Goal: Navigation & Orientation: Find specific page/section

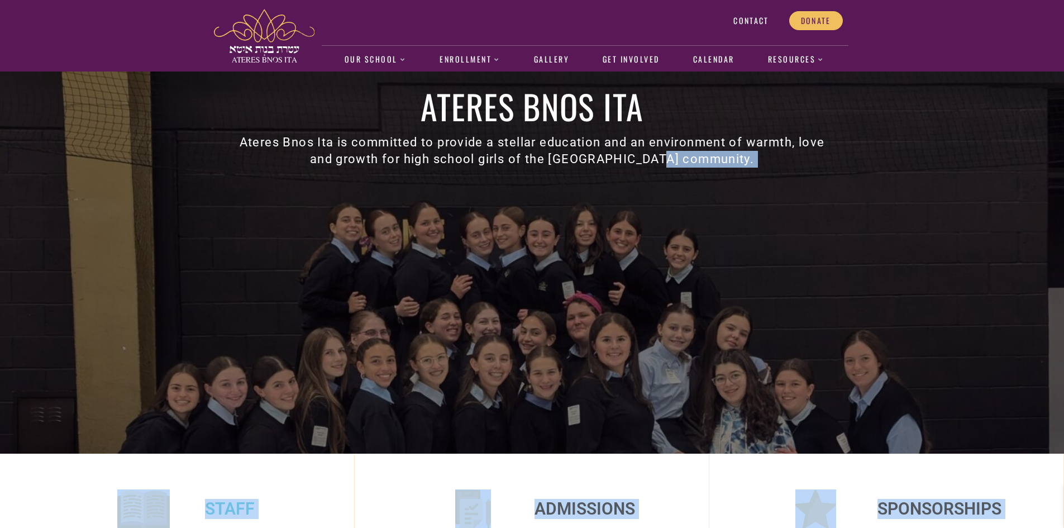
click at [49, 481] on div "Staff" at bounding box center [176, 508] width 309 height 54
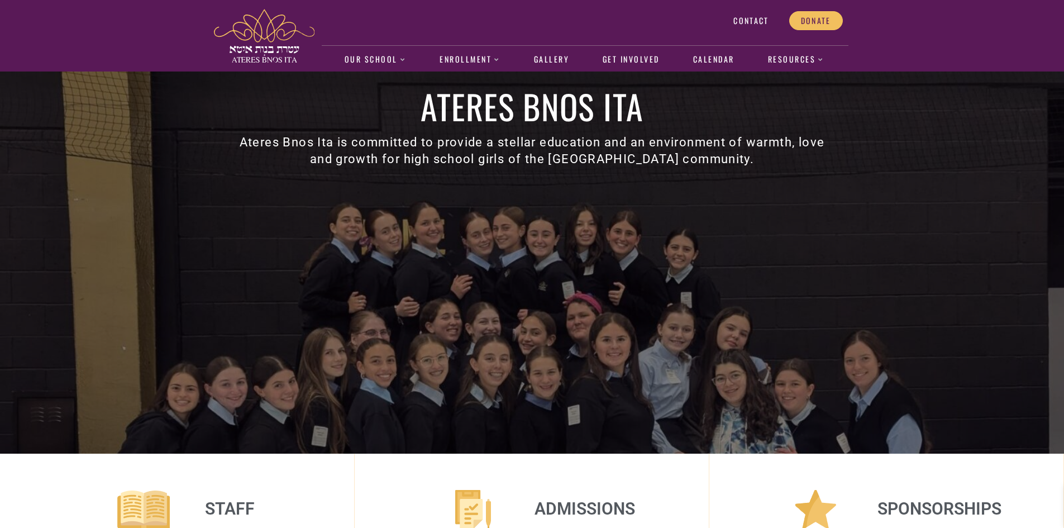
click at [116, 18] on div "Contact Donate Our School About us Faculty and Staff Academics Dress Code and U…" at bounding box center [532, 35] width 1064 height 71
click at [542, 58] on link "Gallery" at bounding box center [551, 60] width 47 height 26
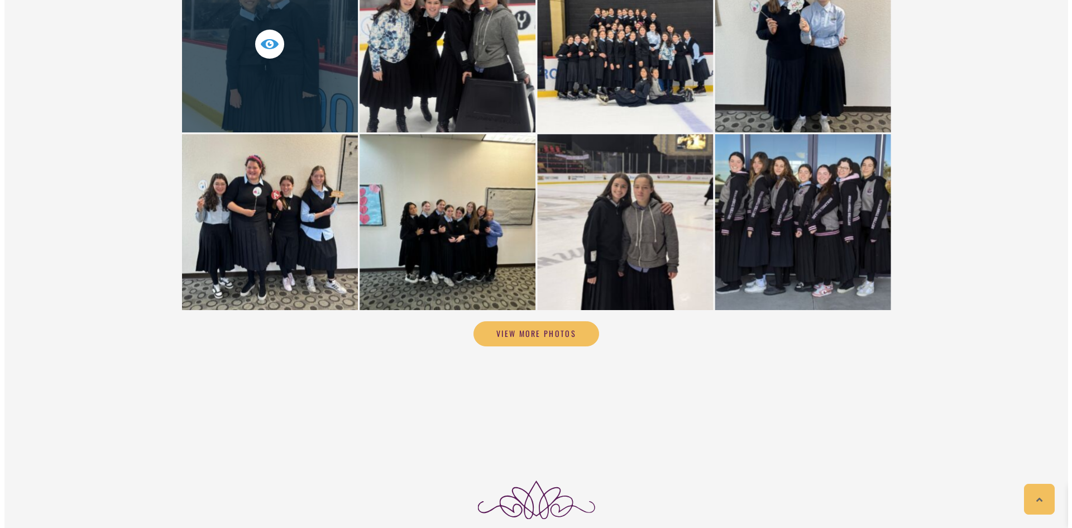
scroll to position [3419, 0]
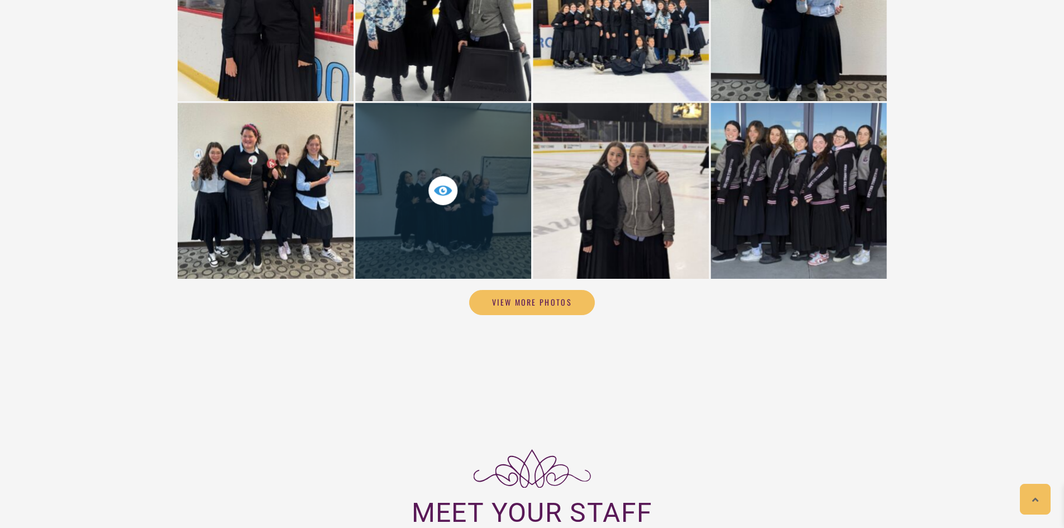
click at [450, 193] on div at bounding box center [443, 191] width 176 height 176
click at [418, 128] on div at bounding box center [443, 191] width 176 height 176
click at [443, 182] on icon at bounding box center [443, 191] width 18 height 18
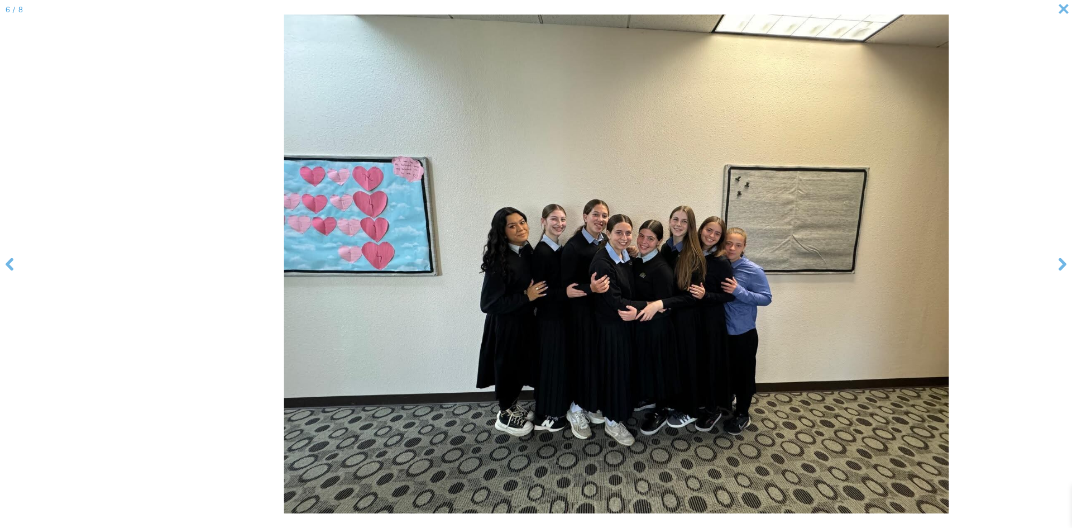
drag, startPoint x: 582, startPoint y: 265, endPoint x: 1015, endPoint y: 289, distance: 433.6
click at [950, 289] on img at bounding box center [616, 264] width 665 height 499
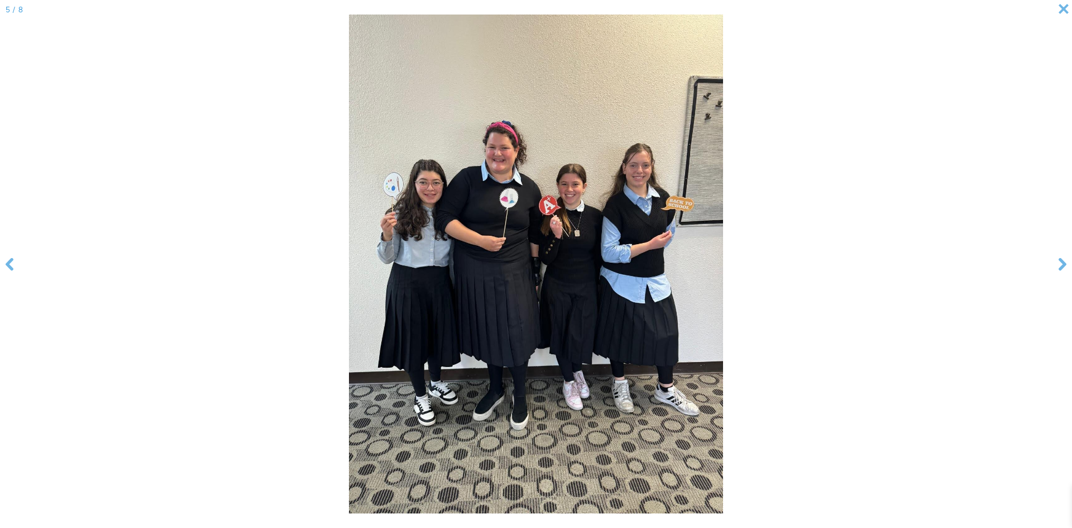
drag, startPoint x: 722, startPoint y: 245, endPoint x: 114, endPoint y: 299, distance: 610.6
click at [349, 297] on img at bounding box center [536, 264] width 374 height 499
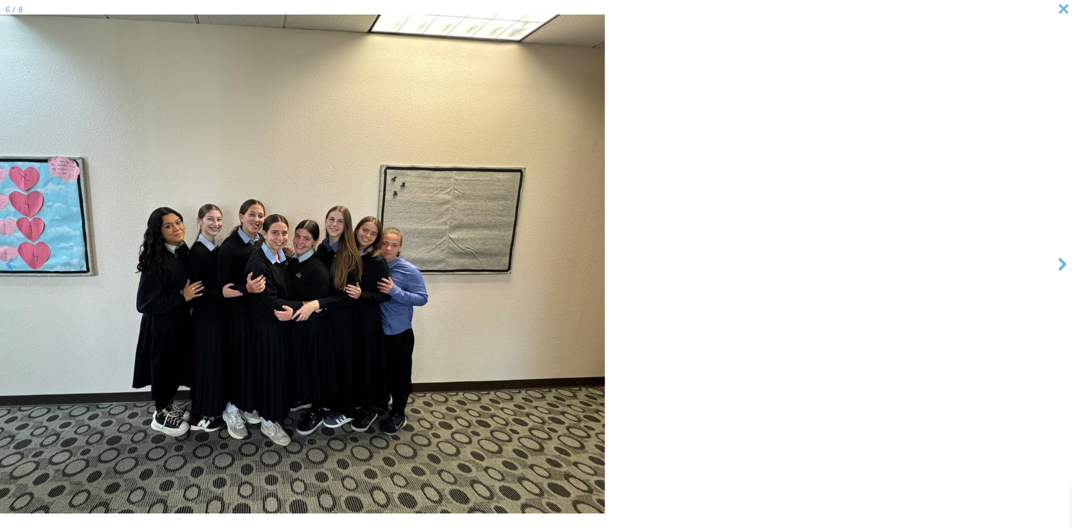
drag, startPoint x: 572, startPoint y: 257, endPoint x: 139, endPoint y: 265, distance: 434.1
click at [147, 263] on img at bounding box center [272, 264] width 665 height 499
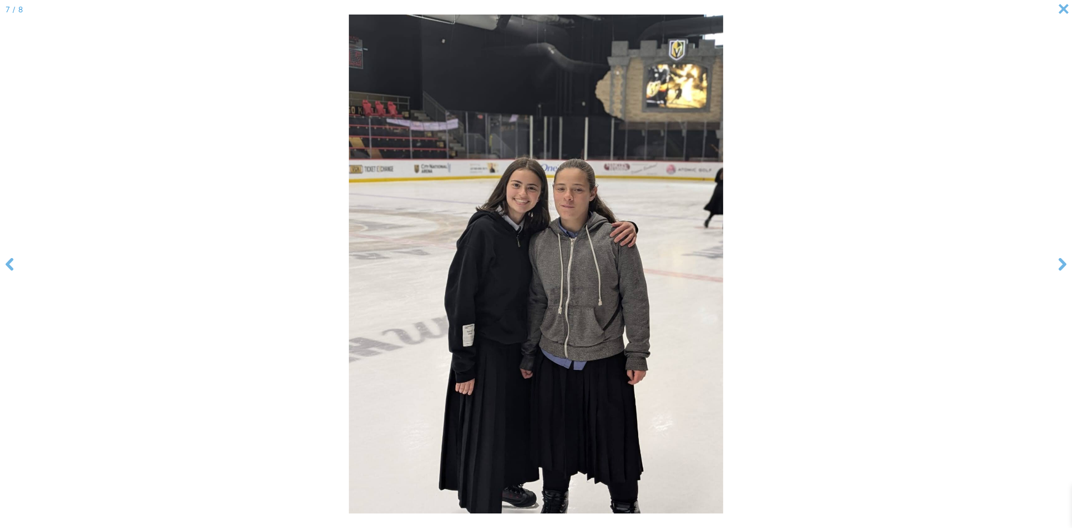
drag, startPoint x: 570, startPoint y: 221, endPoint x: 287, endPoint y: 221, distance: 282.6
click at [349, 221] on img at bounding box center [536, 264] width 374 height 499
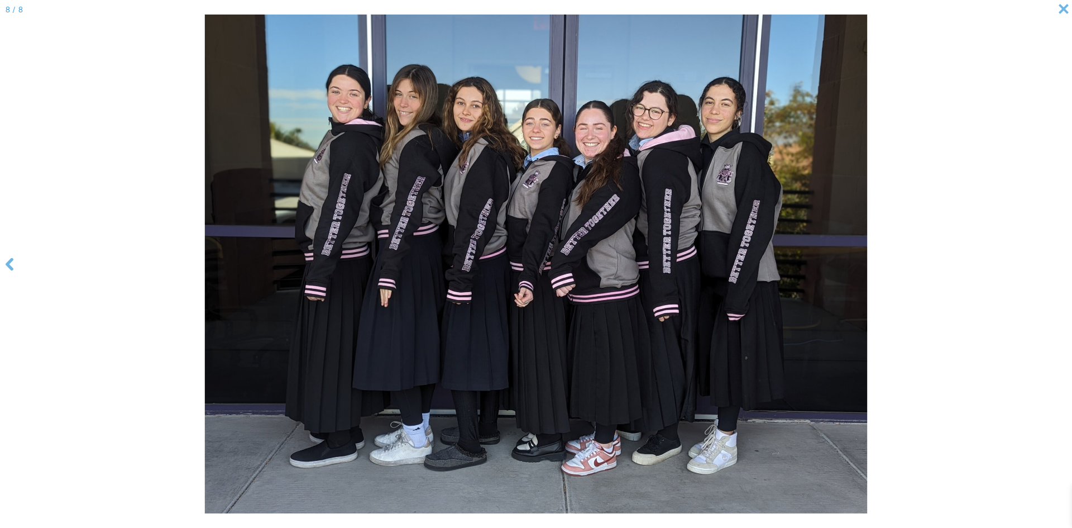
drag, startPoint x: 767, startPoint y: 194, endPoint x: 421, endPoint y: 246, distance: 350.8
click at [437, 245] on img at bounding box center [536, 264] width 662 height 499
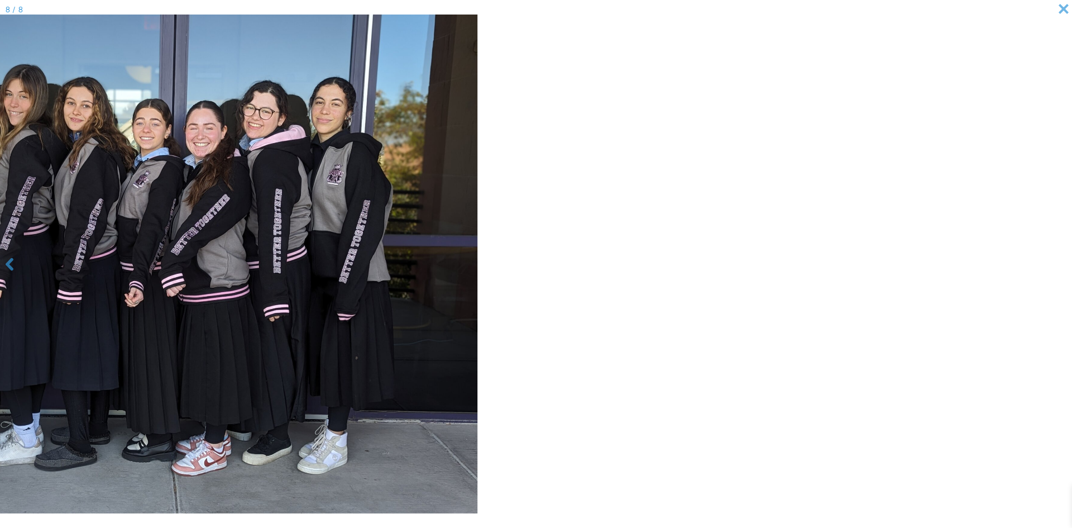
drag, startPoint x: 772, startPoint y: 233, endPoint x: 75, endPoint y: 274, distance: 698.2
click at [80, 274] on img at bounding box center [146, 264] width 662 height 499
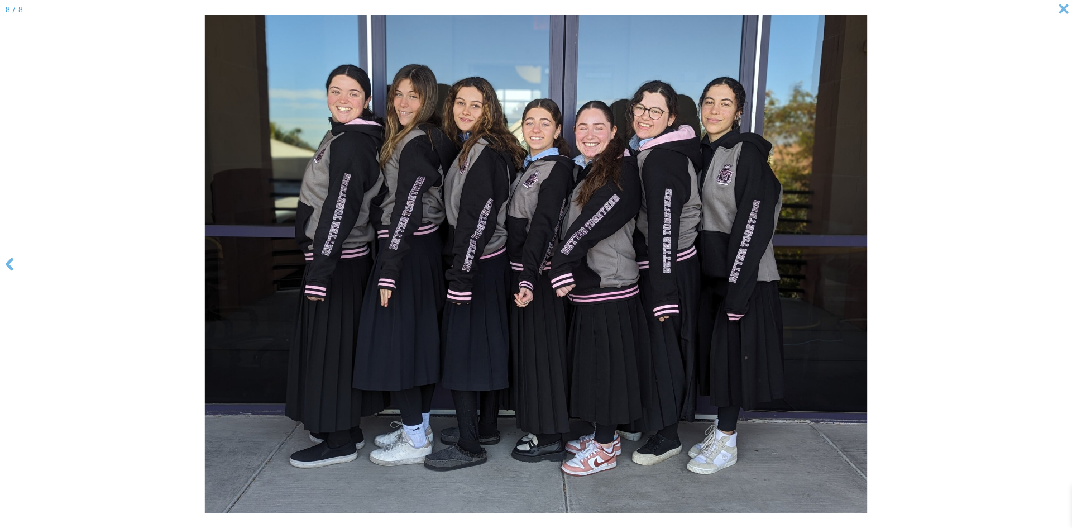
drag, startPoint x: 547, startPoint y: 242, endPoint x: 0, endPoint y: 251, distance: 547.4
click at [0, 247] on div "8 / 8" at bounding box center [536, 264] width 1072 height 528
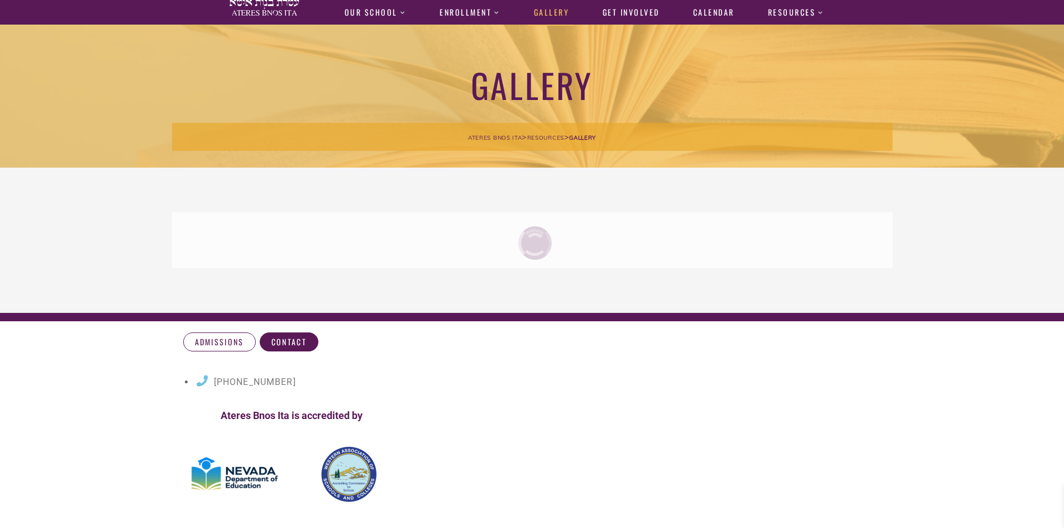
scroll to position [56, 0]
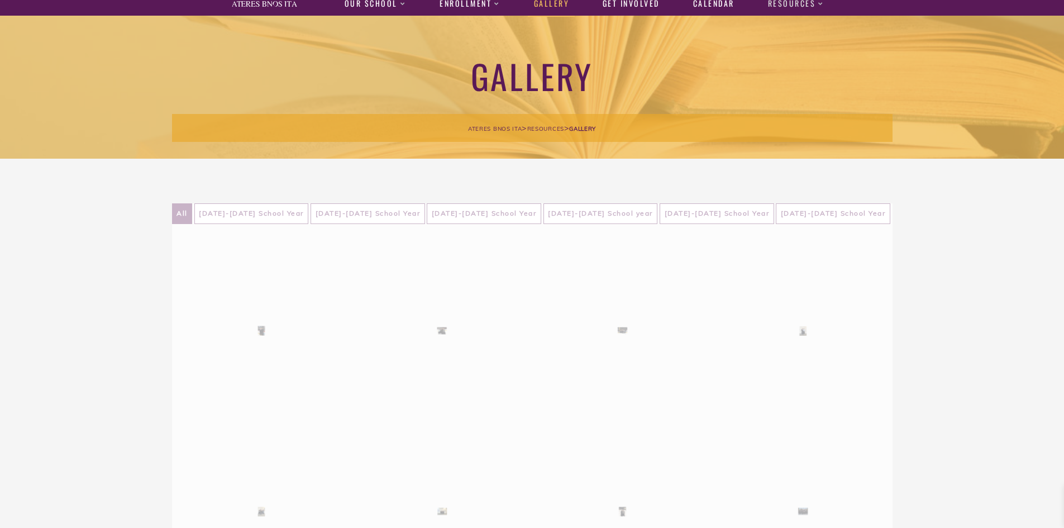
click at [800, 4] on link "Resources" at bounding box center [796, 4] width 68 height 26
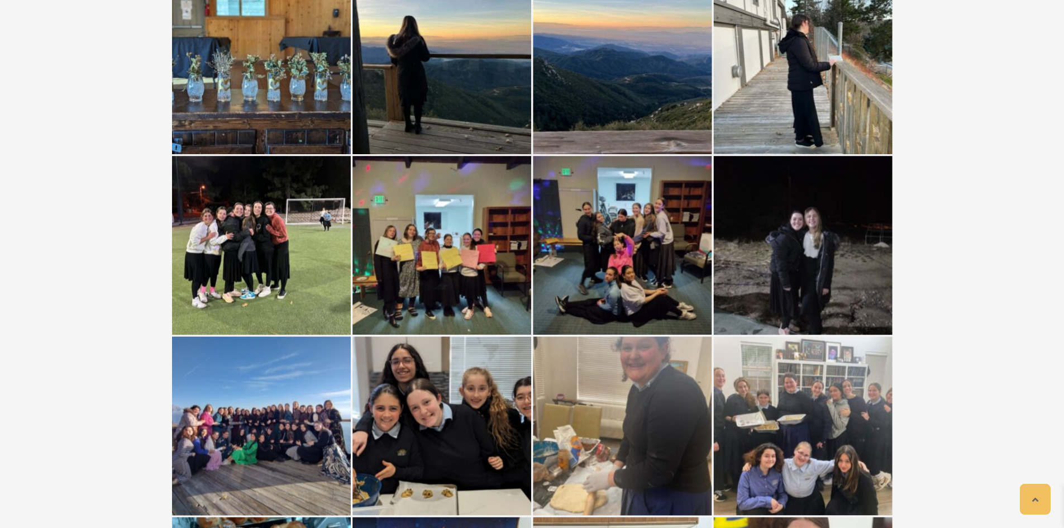
scroll to position [2497, 0]
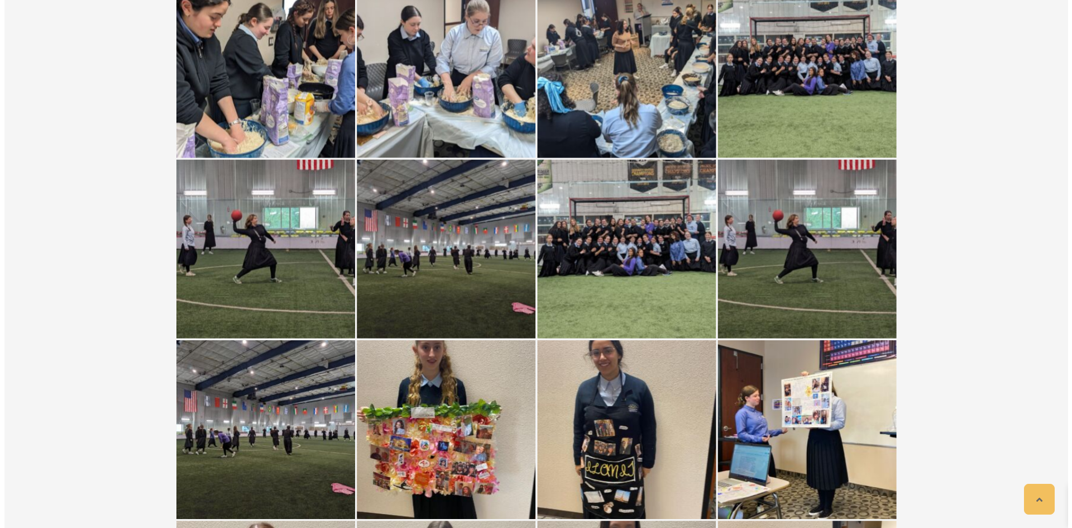
scroll to position [4298, 0]
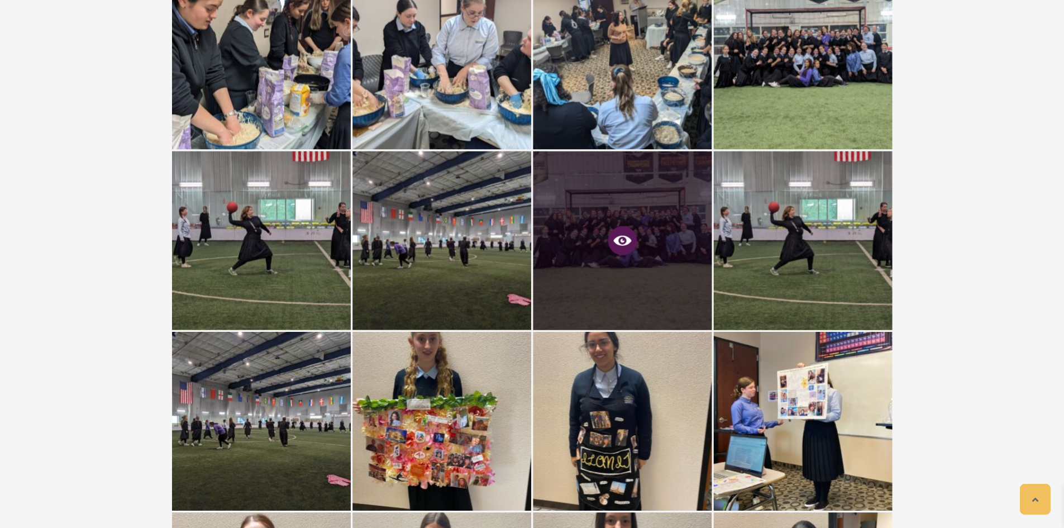
click at [614, 236] on span at bounding box center [622, 240] width 29 height 29
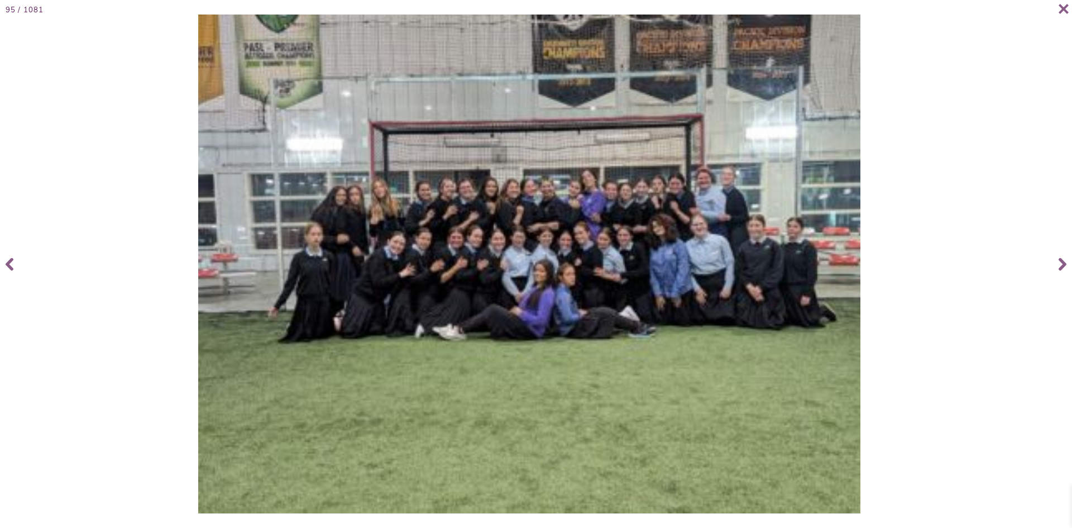
drag, startPoint x: 543, startPoint y: 268, endPoint x: 536, endPoint y: 263, distance: 8.4
click at [536, 263] on img at bounding box center [529, 264] width 662 height 499
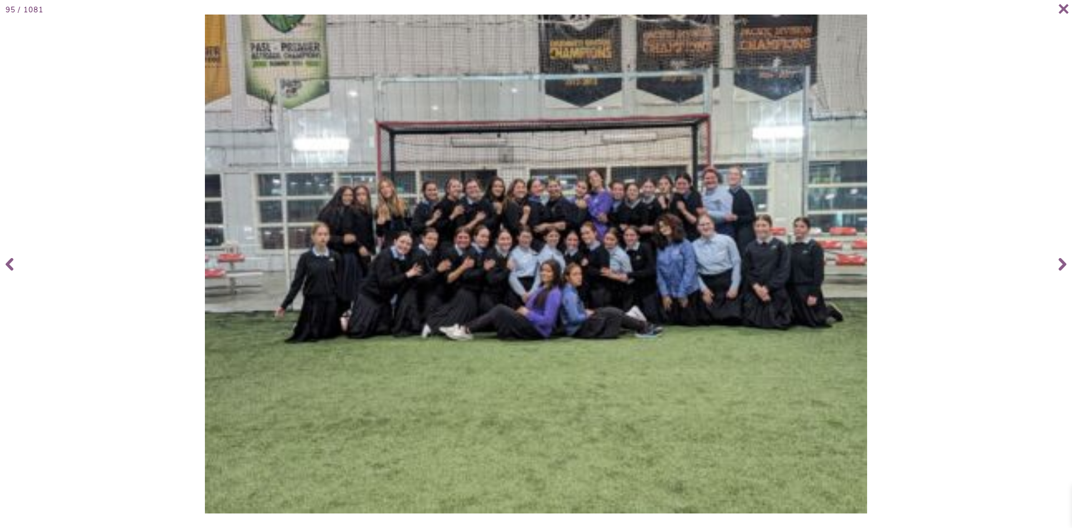
click at [567, 246] on img at bounding box center [536, 264] width 662 height 499
drag, startPoint x: 567, startPoint y: 246, endPoint x: 469, endPoint y: 247, distance: 97.7
click at [469, 247] on img at bounding box center [536, 264] width 662 height 499
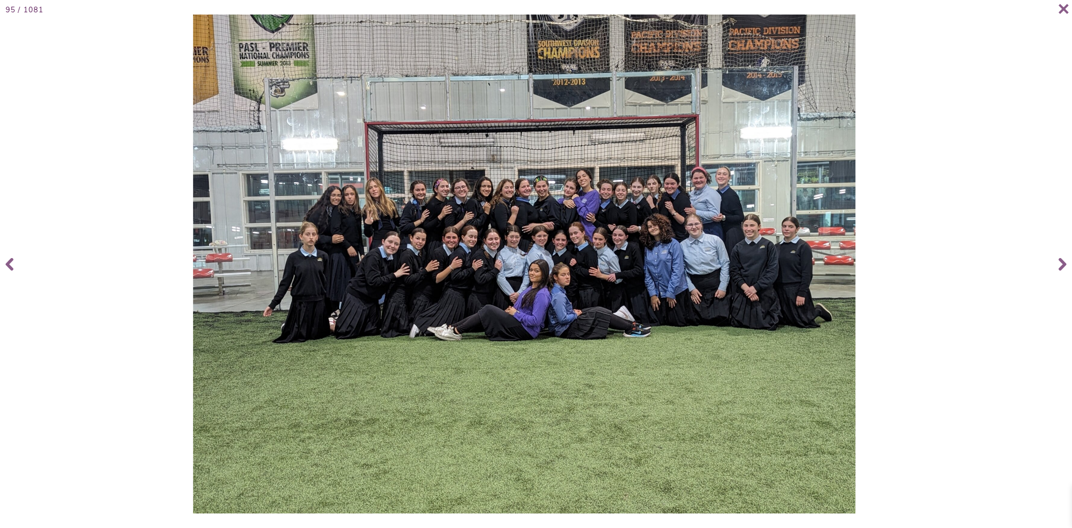
drag, startPoint x: 578, startPoint y: 289, endPoint x: 566, endPoint y: 293, distance: 12.4
click at [566, 293] on img at bounding box center [524, 264] width 662 height 499
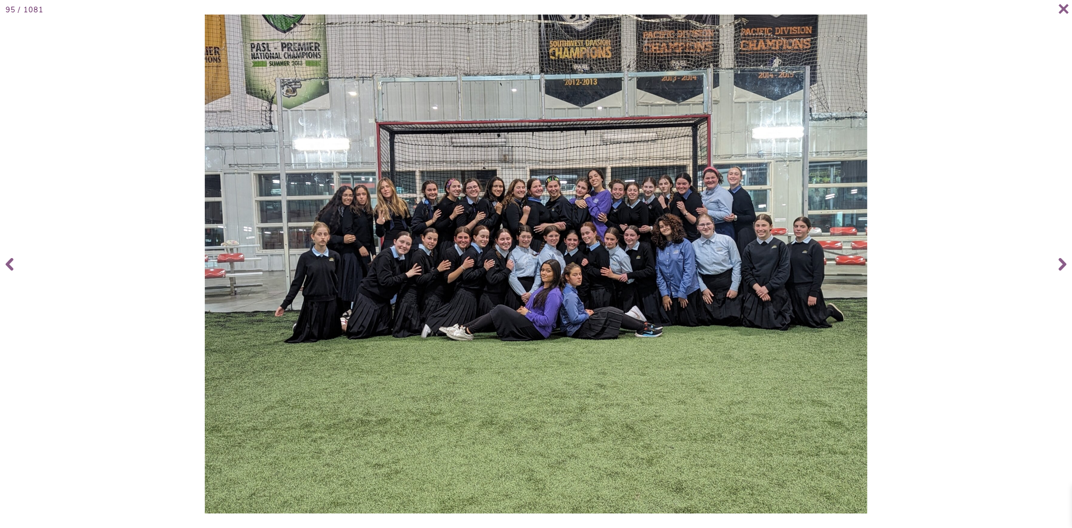
drag, startPoint x: 415, startPoint y: 216, endPoint x: 378, endPoint y: 212, distance: 37.7
click at [378, 212] on img at bounding box center [536, 264] width 662 height 499
click at [1063, 264] on icon at bounding box center [1063, 263] width 8 height 13
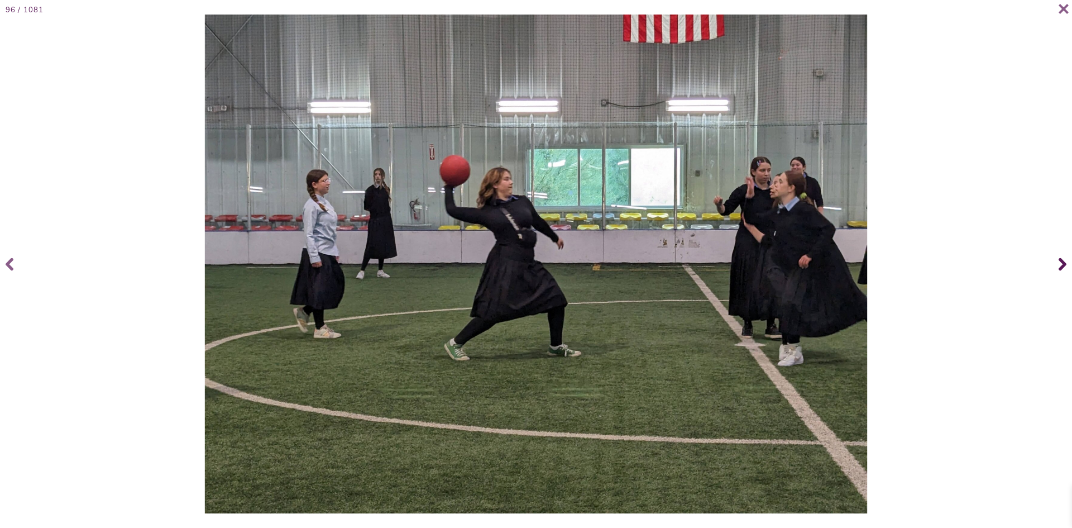
click at [1063, 263] on span at bounding box center [1061, 264] width 22 height 45
